Goal: Task Accomplishment & Management: Complete application form

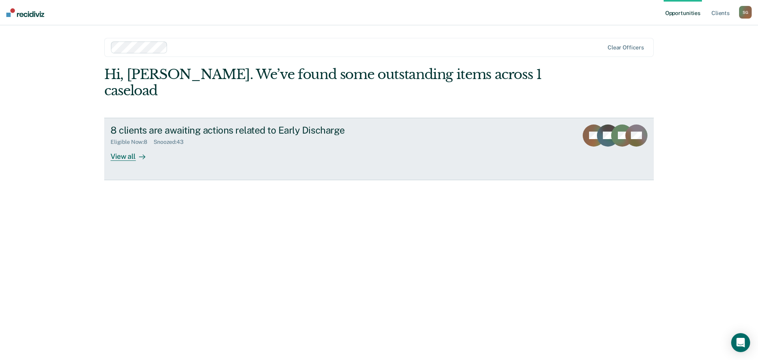
click at [131, 145] on div "View all" at bounding box center [133, 152] width 44 height 15
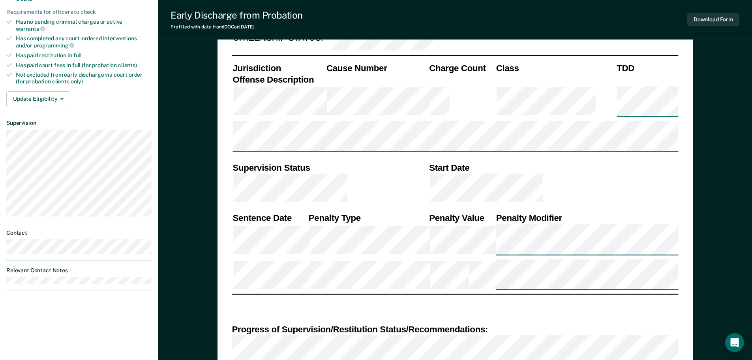
scroll to position [276, 0]
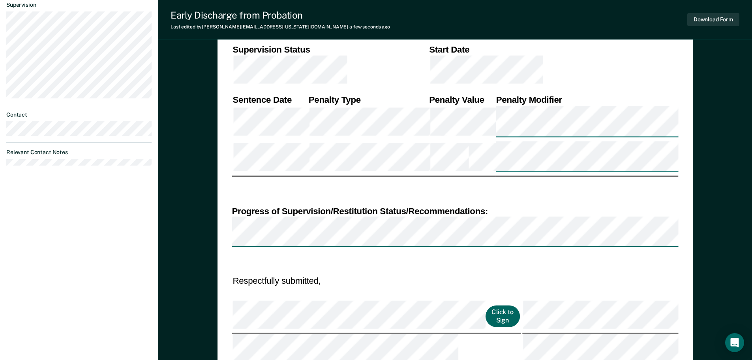
scroll to position [355, 0]
click at [485, 305] on button "Click to Sign" at bounding box center [502, 316] width 34 height 22
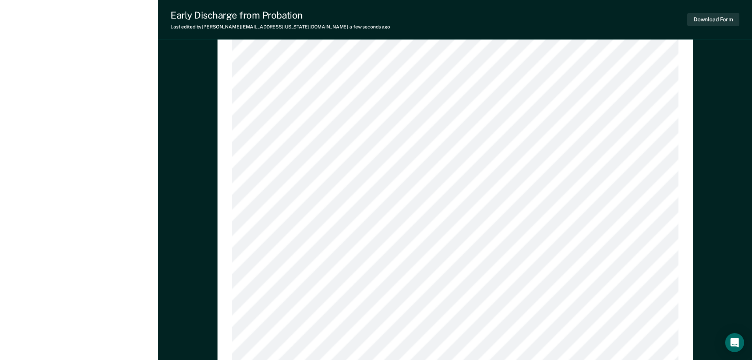
scroll to position [754, 0]
click at [706, 18] on button "Download Form" at bounding box center [713, 19] width 52 height 13
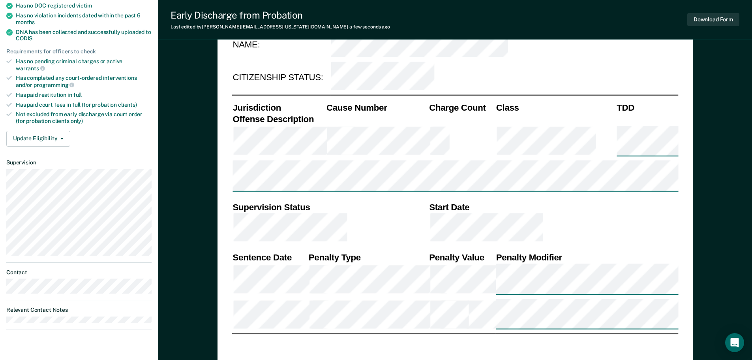
scroll to position [0, 0]
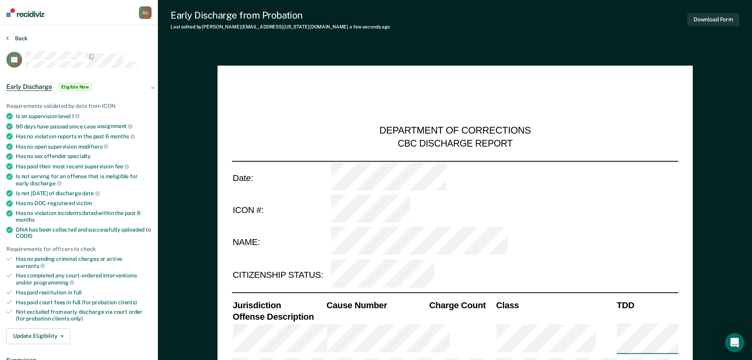
click at [16, 37] on button "Back" at bounding box center [16, 38] width 21 height 7
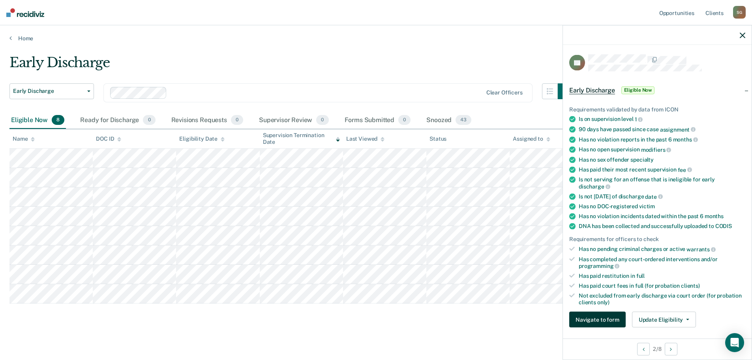
click at [610, 316] on button "Navigate to form" at bounding box center [597, 319] width 56 height 16
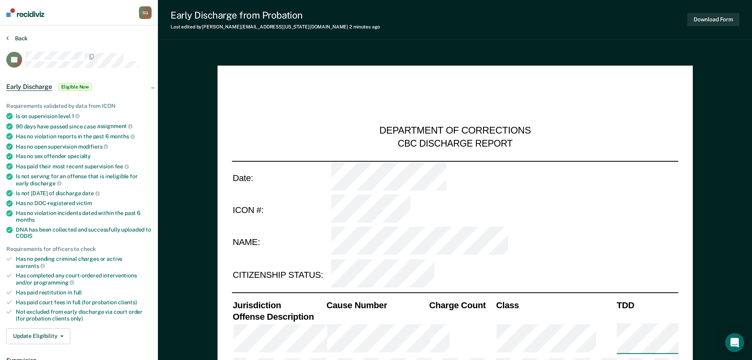
click at [9, 37] on button "Back" at bounding box center [16, 38] width 21 height 7
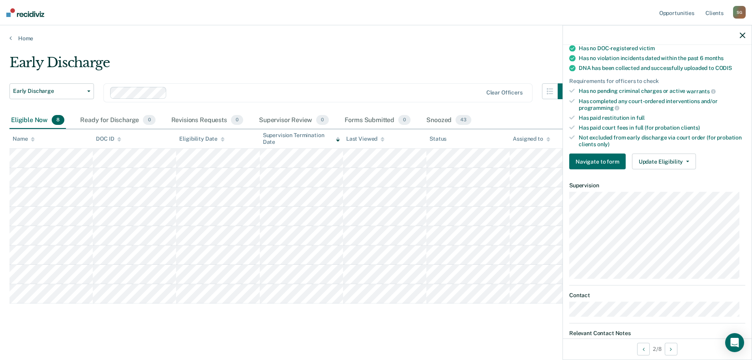
scroll to position [187, 0]
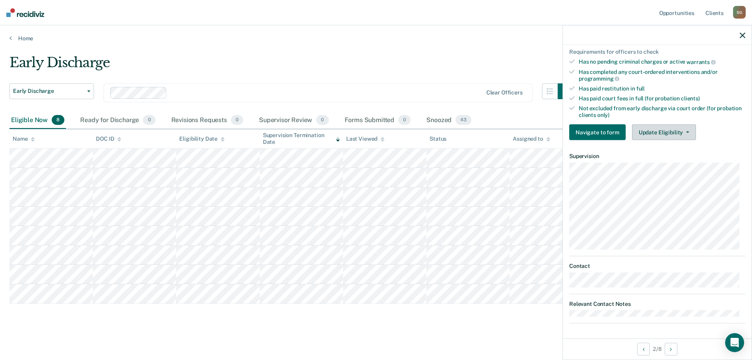
click at [658, 136] on button "Update Eligibility" at bounding box center [664, 132] width 64 height 16
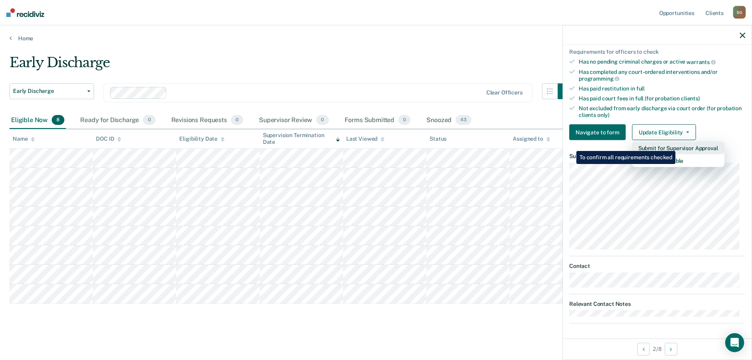
click at [676, 145] on button "Submit for Supervisor Approval" at bounding box center [678, 148] width 92 height 13
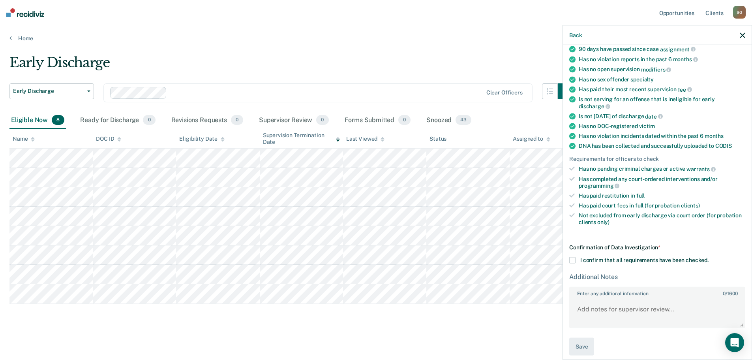
scroll to position [86, 0]
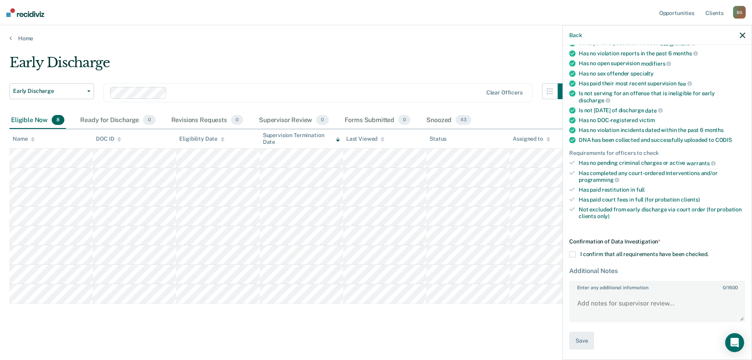
click at [569, 253] on span at bounding box center [572, 254] width 6 height 6
click at [708, 251] on input "I confirm that all requirements have been checked." at bounding box center [708, 251] width 0 height 0
click at [585, 340] on button "Save" at bounding box center [581, 341] width 25 height 18
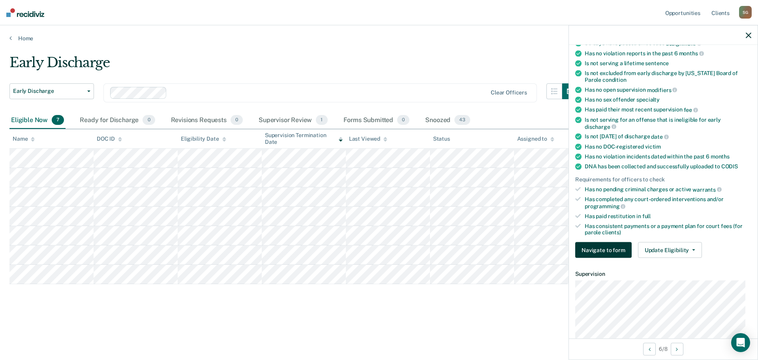
click at [616, 244] on button "Navigate to form" at bounding box center [603, 250] width 56 height 16
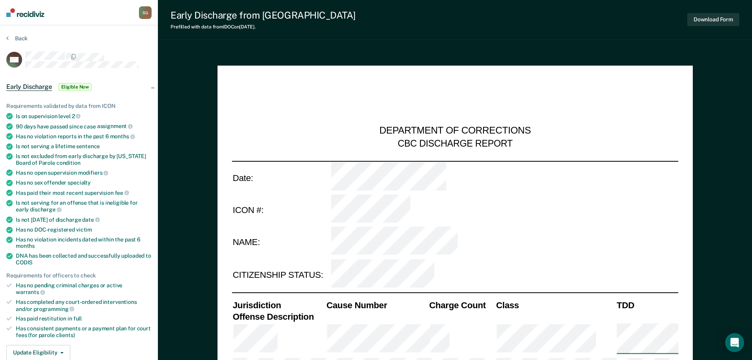
click at [112, 40] on div "Back" at bounding box center [78, 43] width 145 height 17
click at [19, 38] on button "Back" at bounding box center [16, 38] width 21 height 7
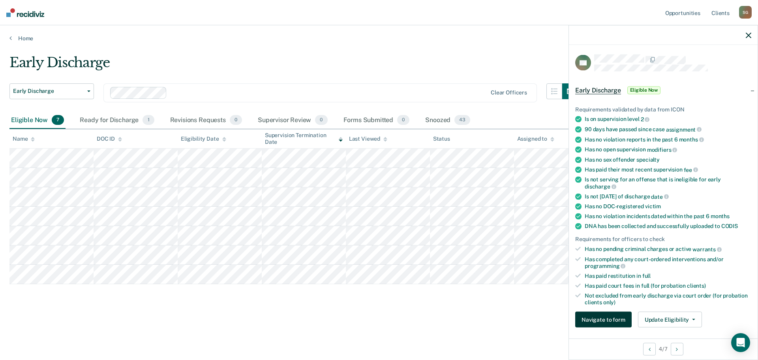
click at [613, 321] on button "Navigate to form" at bounding box center [603, 319] width 56 height 16
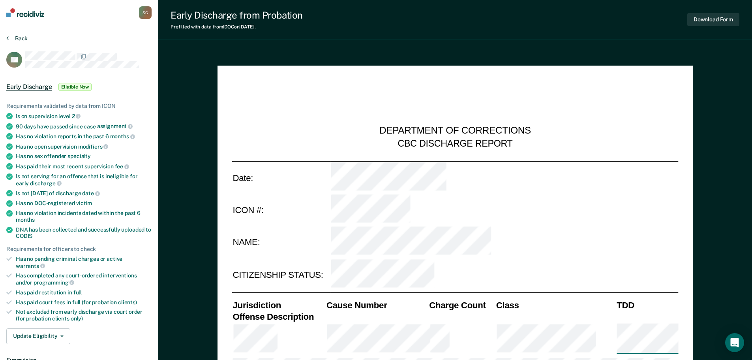
click at [21, 37] on button "Back" at bounding box center [16, 38] width 21 height 7
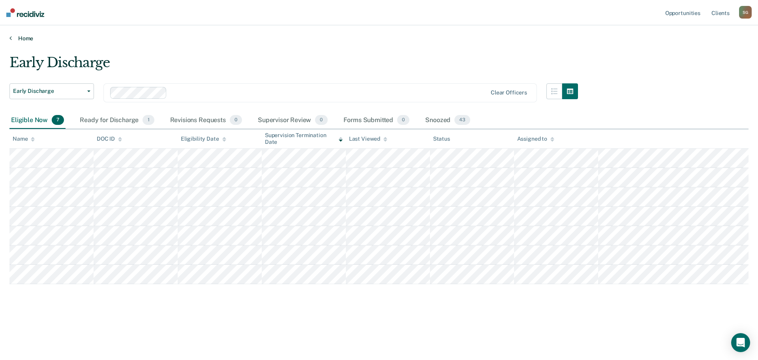
click at [28, 36] on link "Home" at bounding box center [378, 38] width 739 height 7
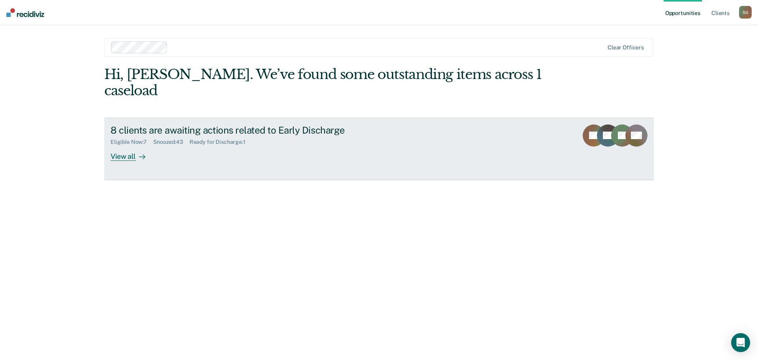
click at [131, 139] on div "Eligible Now : 7" at bounding box center [132, 142] width 43 height 7
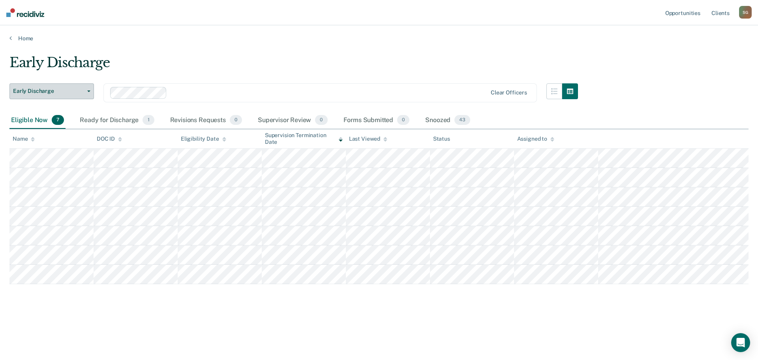
click at [57, 93] on span "Early Discharge" at bounding box center [48, 91] width 71 height 7
click at [132, 60] on div "Early Discharge" at bounding box center [293, 65] width 568 height 22
click at [124, 122] on div "Ready for Discharge 1" at bounding box center [116, 120] width 77 height 17
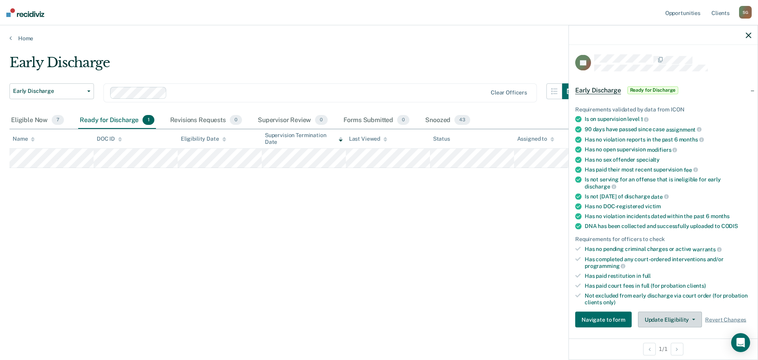
click at [657, 319] on button "Update Eligibility" at bounding box center [670, 319] width 64 height 16
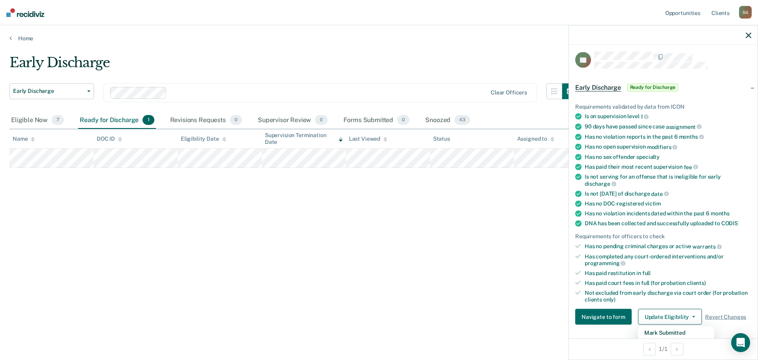
click at [422, 262] on div "Early Discharge Early Discharge Early Discharge Clear officers Eligible Now 7 R…" at bounding box center [378, 177] width 739 height 246
click at [752, 39] on div at bounding box center [663, 35] width 189 height 20
click at [751, 36] on icon "button" at bounding box center [749, 35] width 6 height 6
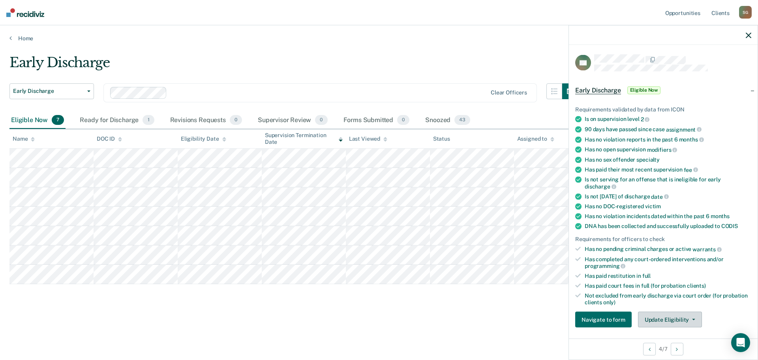
click at [656, 317] on button "Update Eligibility" at bounding box center [670, 319] width 64 height 16
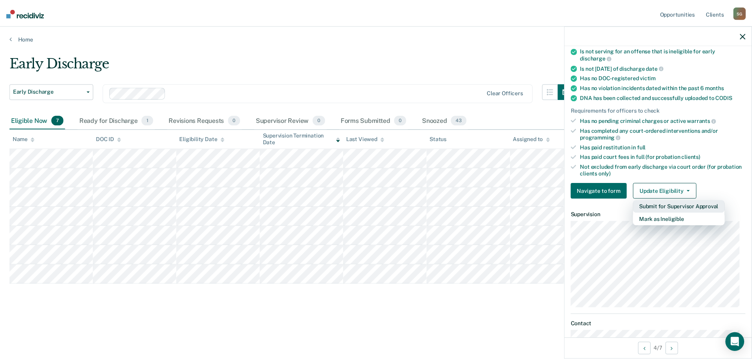
scroll to position [108, 0]
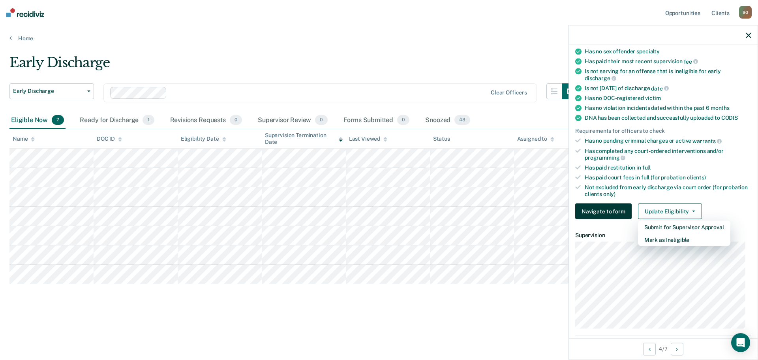
click at [594, 213] on button "Navigate to form" at bounding box center [603, 211] width 56 height 16
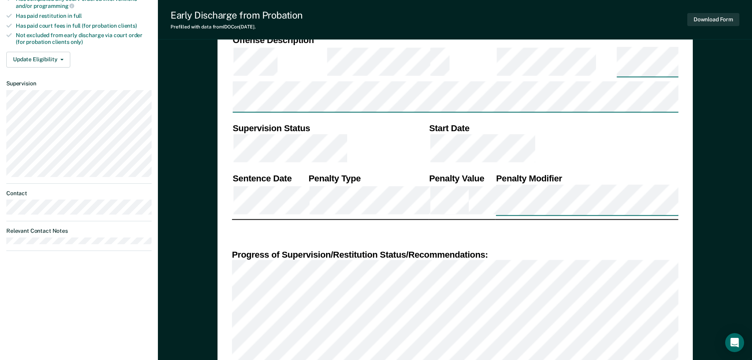
scroll to position [470, 0]
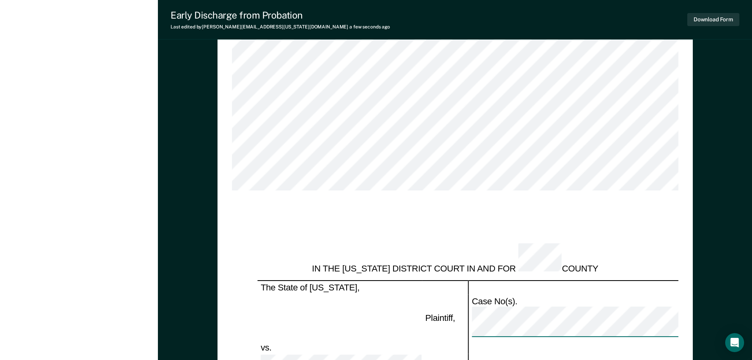
type textarea "x"
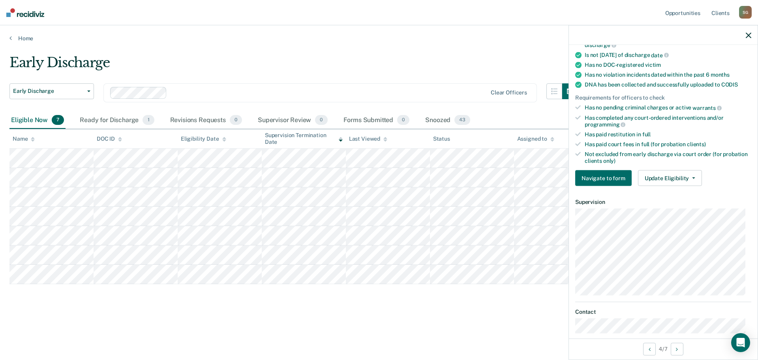
scroll to position [158, 0]
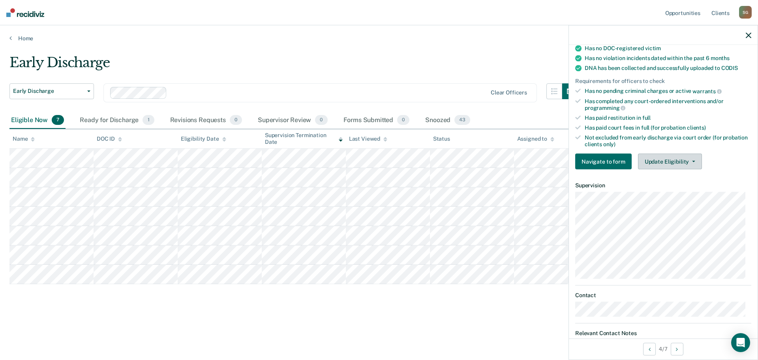
click at [673, 159] on button "Update Eligibility" at bounding box center [670, 162] width 64 height 16
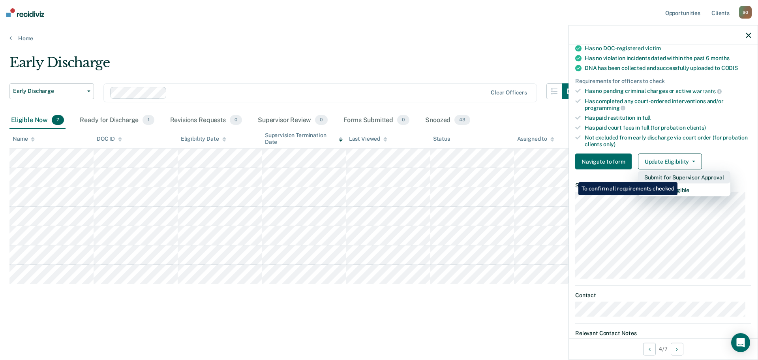
click at [678, 176] on button "Submit for Supervisor Approval" at bounding box center [684, 177] width 92 height 13
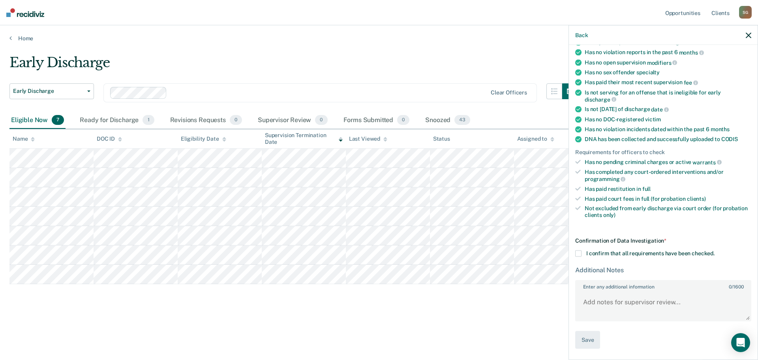
scroll to position [86, 0]
click at [579, 255] on span at bounding box center [578, 254] width 6 height 6
click at [714, 251] on input "I confirm that all requirements have been checked." at bounding box center [714, 251] width 0 height 0
click at [587, 339] on button "Save" at bounding box center [587, 341] width 25 height 18
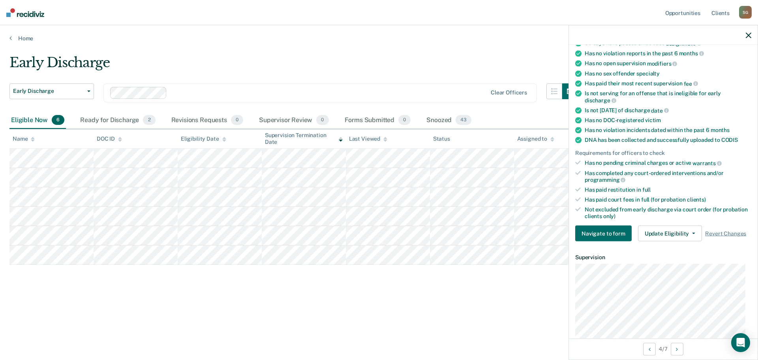
drag, startPoint x: 745, startPoint y: 37, endPoint x: 714, endPoint y: 54, distance: 35.0
click at [745, 37] on div at bounding box center [663, 35] width 189 height 20
click at [747, 34] on icon "button" at bounding box center [749, 35] width 6 height 6
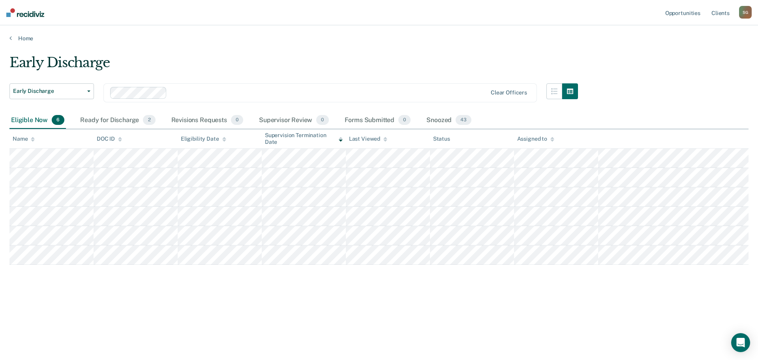
click at [365, 64] on div "Early Discharge" at bounding box center [293, 65] width 568 height 22
click at [114, 120] on div "Ready for Discharge 2" at bounding box center [118, 120] width 78 height 17
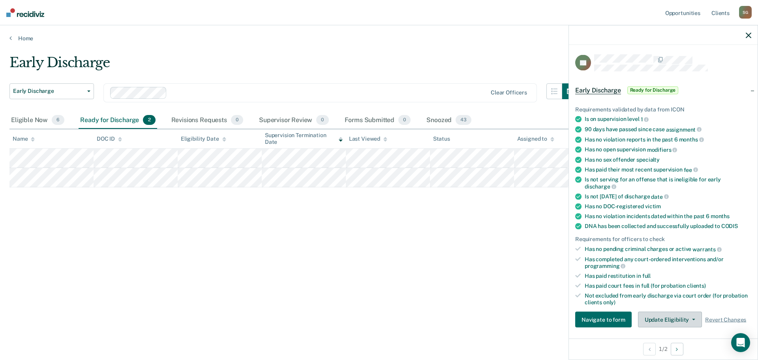
click at [660, 322] on button "Update Eligibility" at bounding box center [670, 319] width 64 height 16
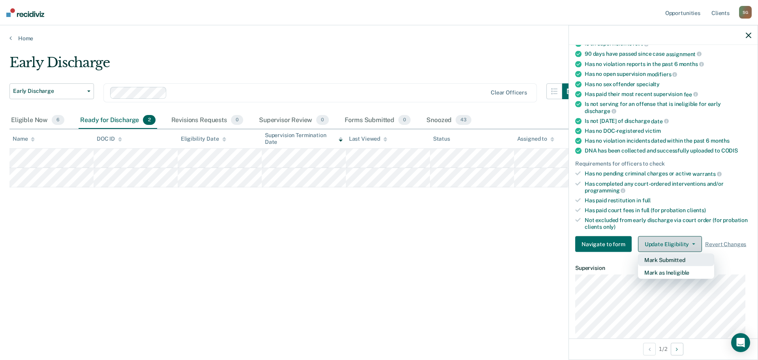
scroll to position [82, 0]
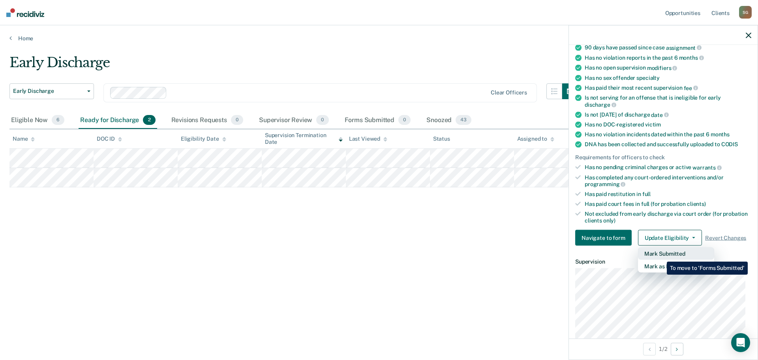
click at [661, 255] on button "Mark Submitted" at bounding box center [676, 253] width 76 height 13
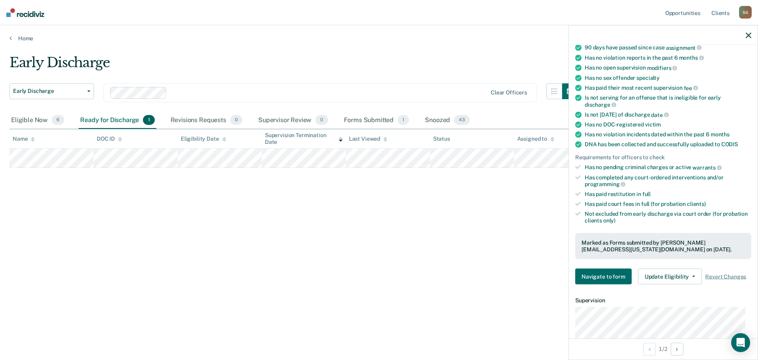
click at [495, 206] on div "Early Discharge Early Discharge Early Discharge Clear officers Eligible Now 6 R…" at bounding box center [378, 177] width 739 height 246
